Goal: Task Accomplishment & Management: Complete application form

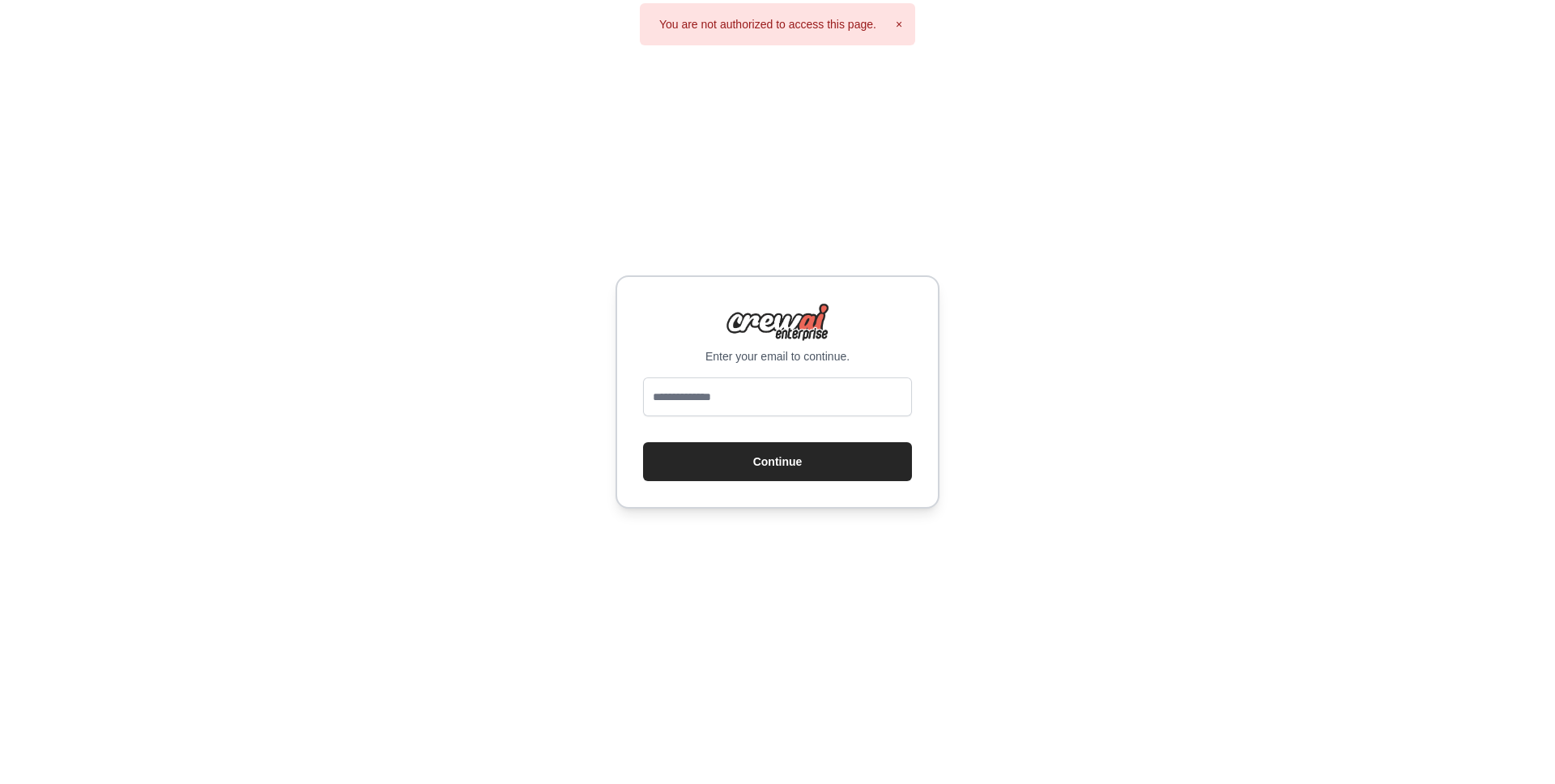
click at [763, 423] on form "Continue" at bounding box center [778, 429] width 269 height 104
click at [757, 403] on input "email" at bounding box center [778, 397] width 269 height 39
type input "**********"
click at [761, 458] on button "Continue" at bounding box center [778, 461] width 269 height 39
